Goal: Find contact information: Find contact information

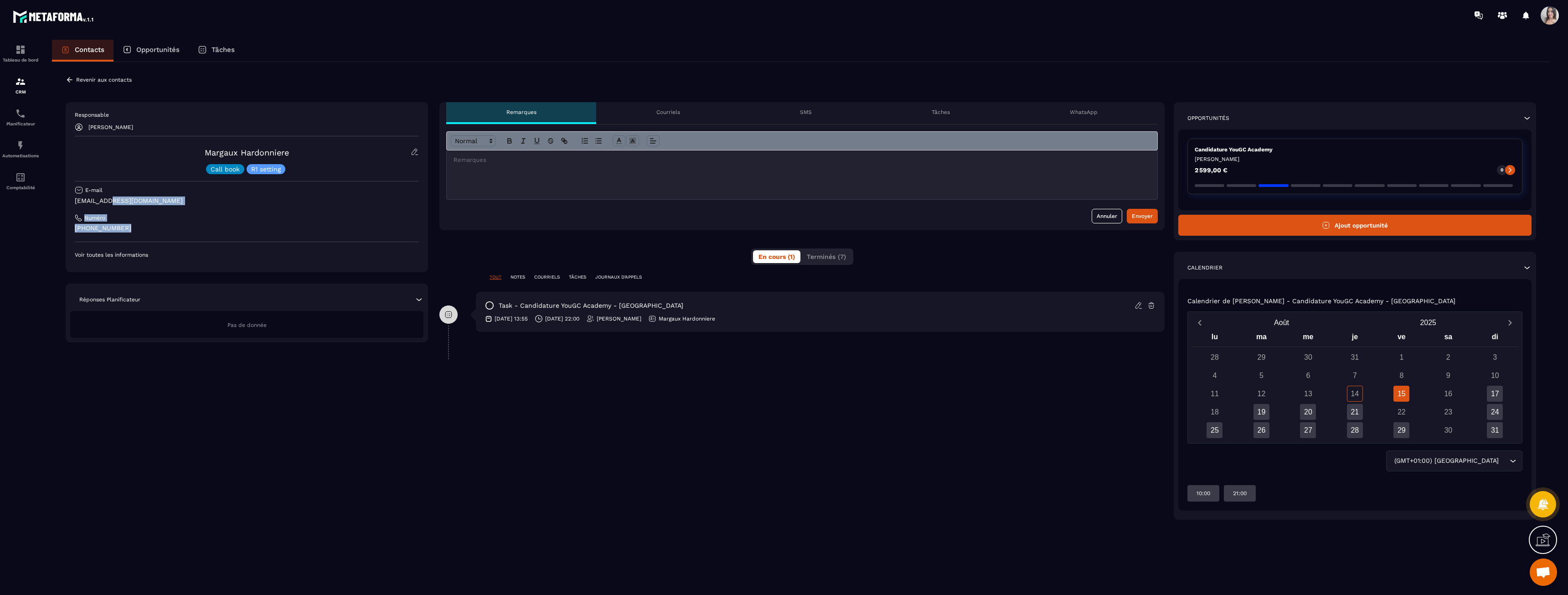
drag, startPoint x: 109, startPoint y: 201, endPoint x: 139, endPoint y: 225, distance: 38.4
click at [139, 225] on div "Responsable [PERSON_NAME] [PERSON_NAME] Call book R1 setting E-mail [EMAIL_ADDR…" at bounding box center [247, 184] width 344 height 147
click at [139, 225] on p "[PHONE_NUMBER]" at bounding box center [247, 228] width 344 height 8
click at [1404, 397] on div "15" at bounding box center [1401, 393] width 16 height 16
click at [1494, 390] on div "17" at bounding box center [1494, 393] width 16 height 16
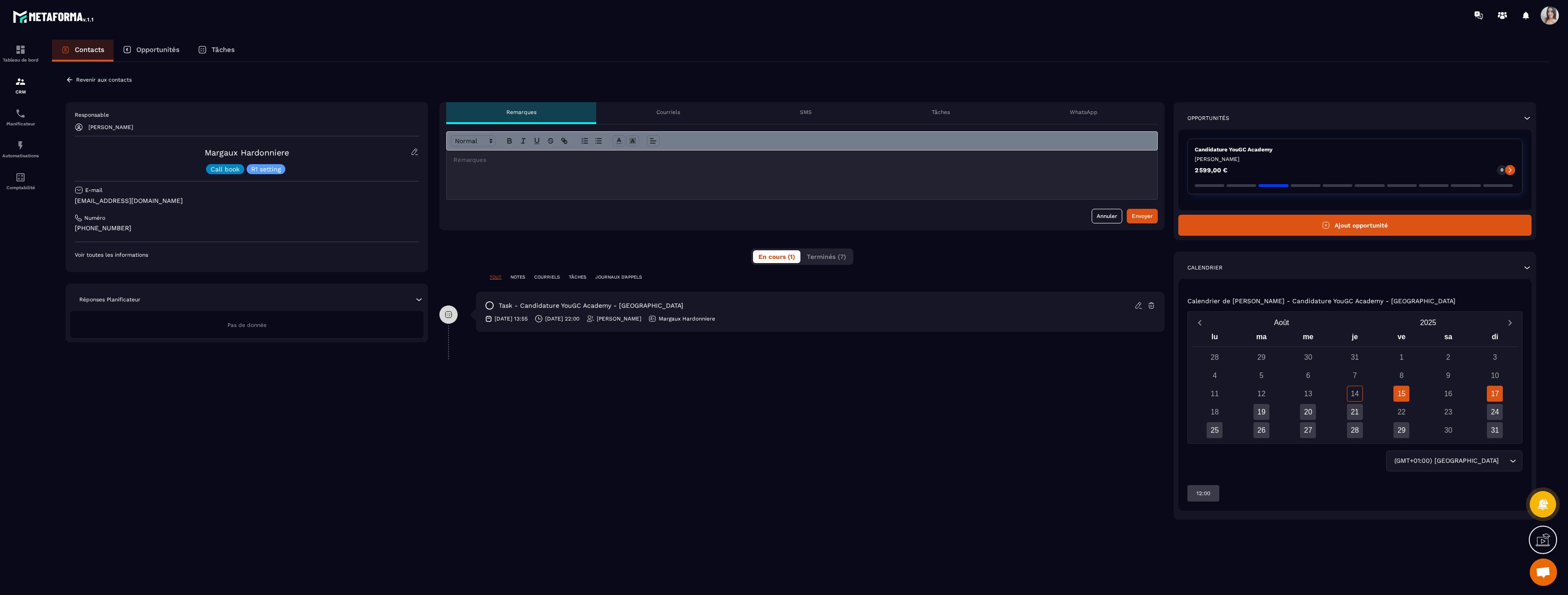
click at [1401, 392] on div "15" at bounding box center [1401, 393] width 16 height 16
click at [1357, 395] on div "14" at bounding box center [1354, 393] width 16 height 16
click at [1400, 393] on div "15" at bounding box center [1401, 393] width 16 height 16
click at [1499, 391] on div "17" at bounding box center [1494, 393] width 16 height 16
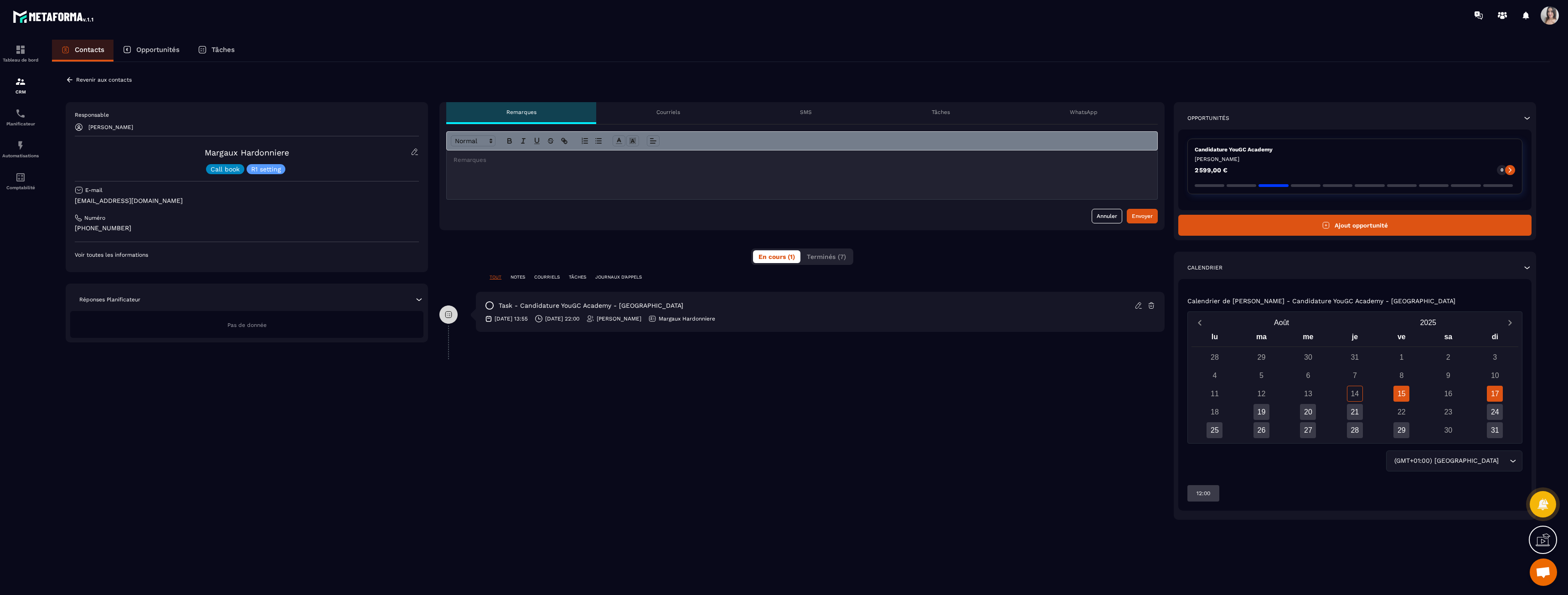
click at [1405, 393] on div "15" at bounding box center [1401, 393] width 16 height 16
click at [1354, 393] on div "14" at bounding box center [1354, 393] width 16 height 16
click at [1395, 393] on div "15" at bounding box center [1401, 393] width 16 height 16
click at [1492, 390] on div "17" at bounding box center [1494, 393] width 16 height 16
click at [1404, 396] on div "15" at bounding box center [1401, 393] width 16 height 16
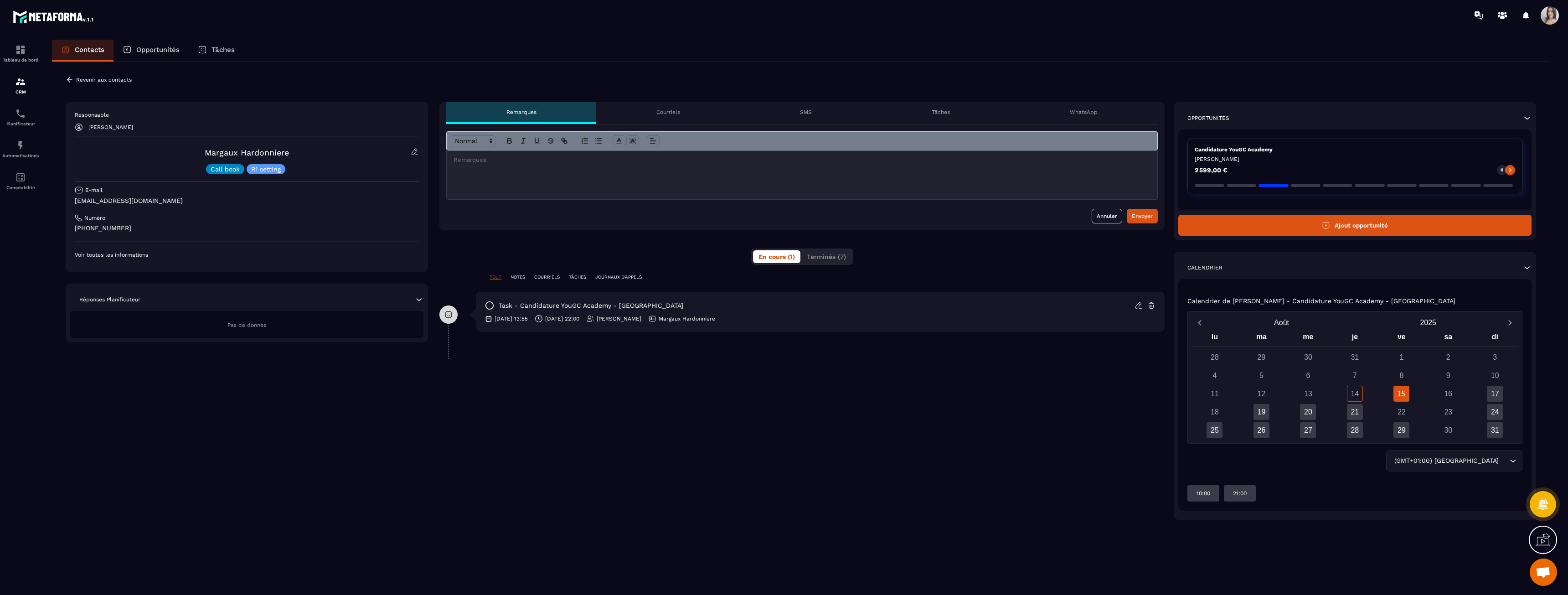
click at [1404, 396] on div "15" at bounding box center [1401, 393] width 16 height 16
click at [1355, 394] on div "14" at bounding box center [1354, 393] width 16 height 16
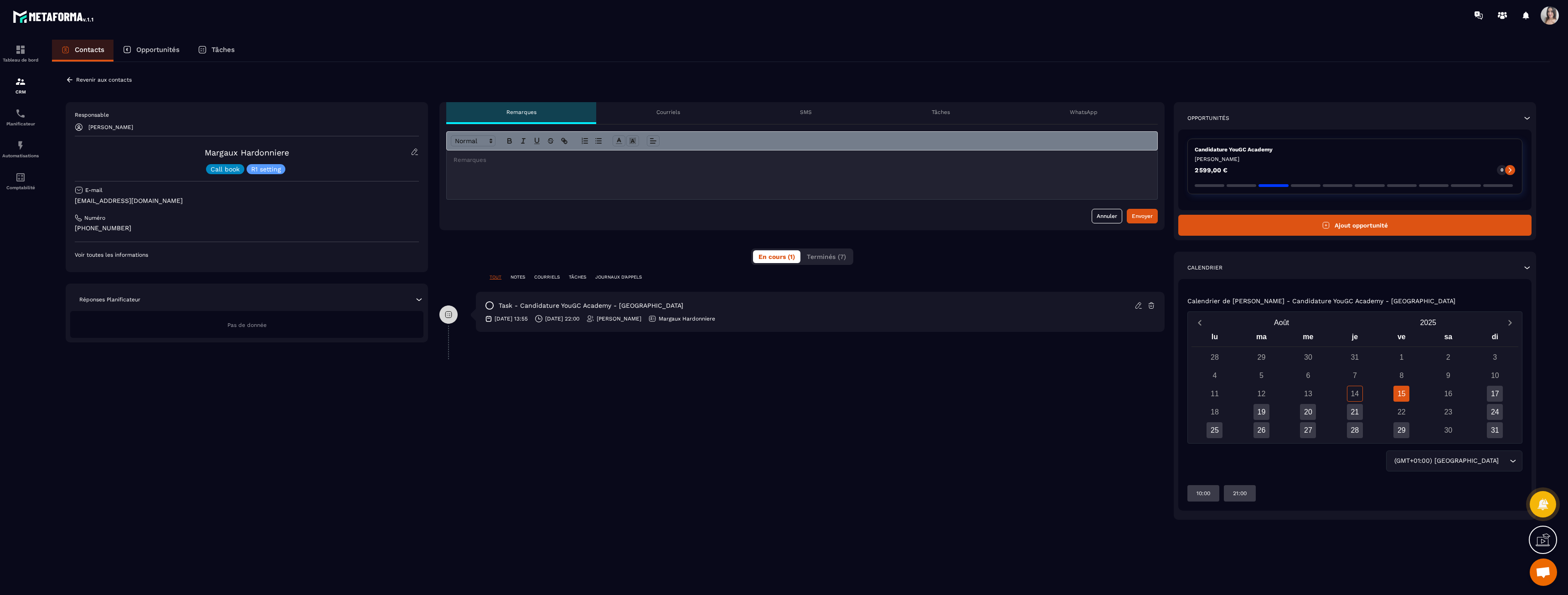
click at [1392, 393] on div "15" at bounding box center [1402, 393] width 46 height 16
click at [1402, 395] on div "15" at bounding box center [1401, 393] width 16 height 16
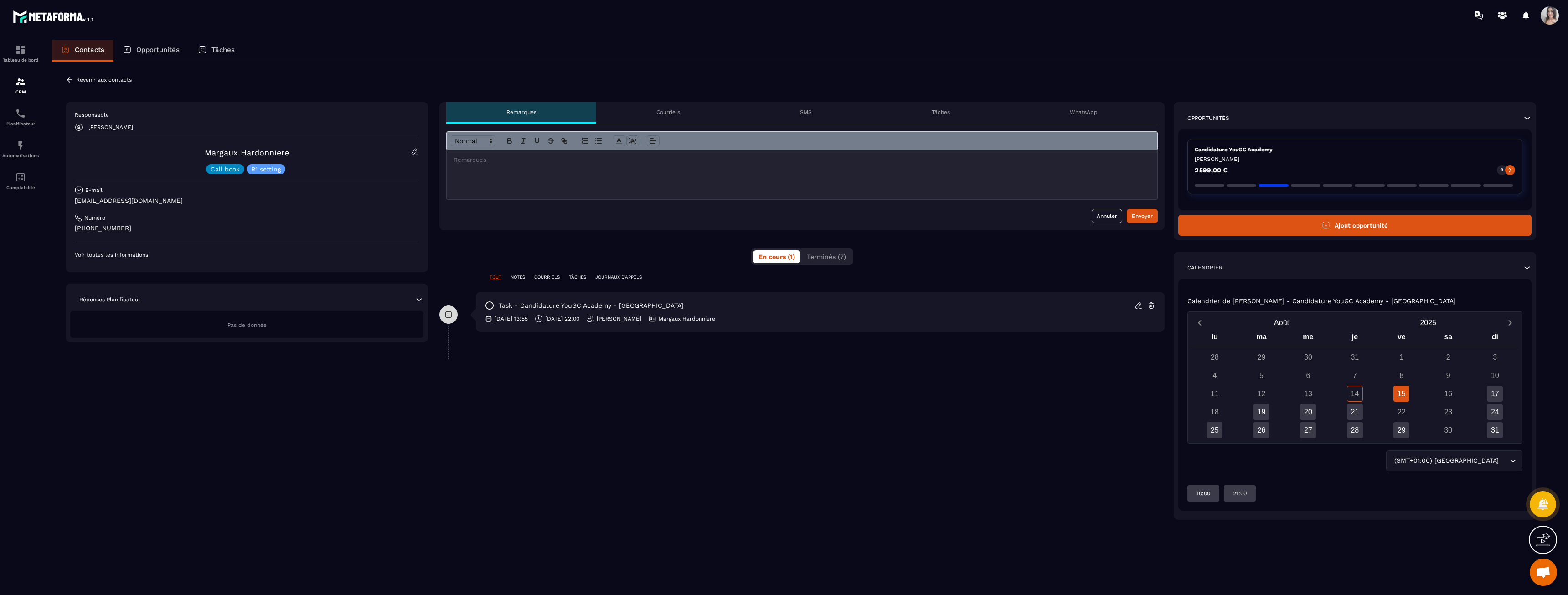
click at [1402, 395] on div "15" at bounding box center [1401, 393] width 16 height 16
click at [1352, 397] on div "14" at bounding box center [1354, 393] width 16 height 16
click at [1323, 186] on div at bounding box center [1337, 186] width 30 height 3
